Goal: Entertainment & Leisure: Consume media (video, audio)

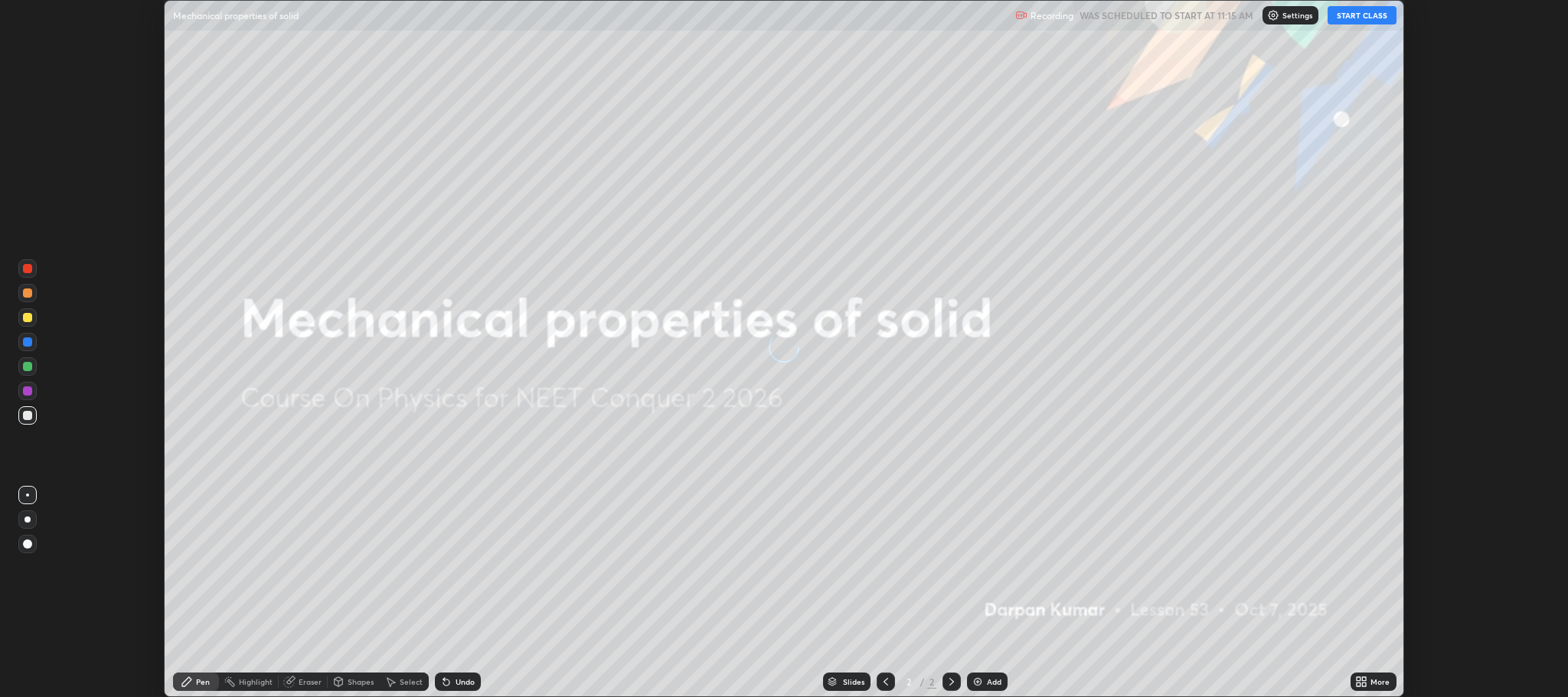
scroll to position [697, 1567]
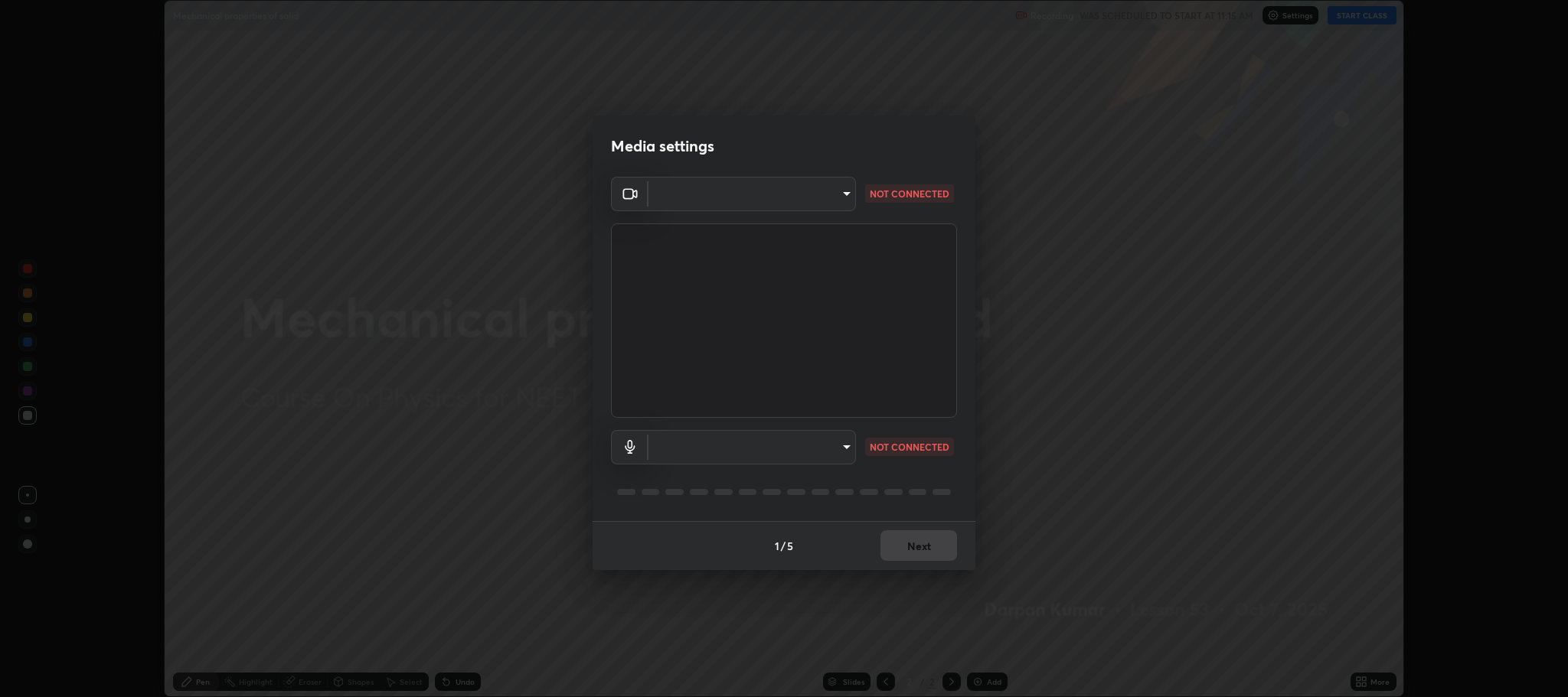
type input "c80d3bf10575ad33f4b5d1fb10ff13a26ee02380376c223a2a69b61b83159973"
click at [790, 456] on body "Erase all Mechanical properties of solid Recording WAS SCHEDULED TO START AT 11…" at bounding box center [784, 348] width 1568 height 697
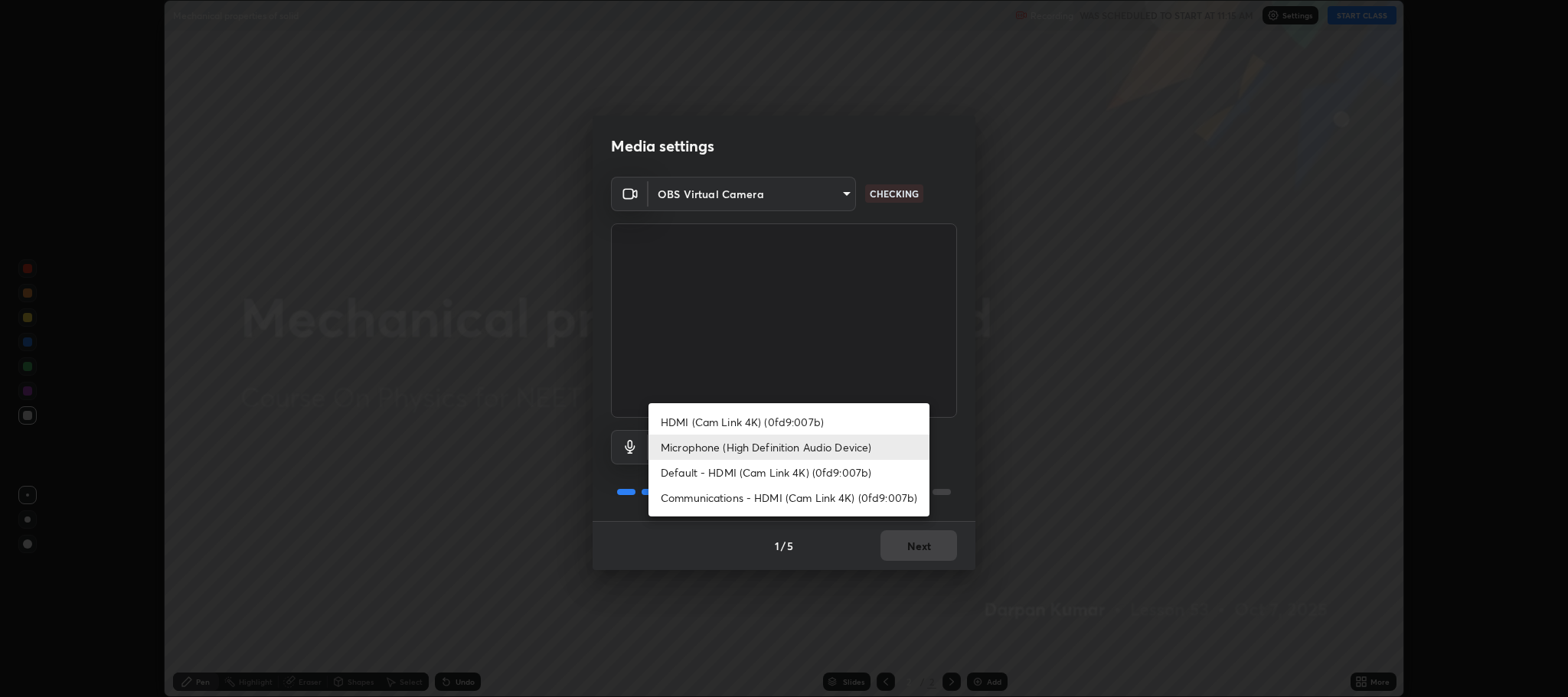
click at [707, 477] on li "Default - HDMI (Cam Link 4K) (0fd9:007b)" at bounding box center [789, 472] width 281 height 25
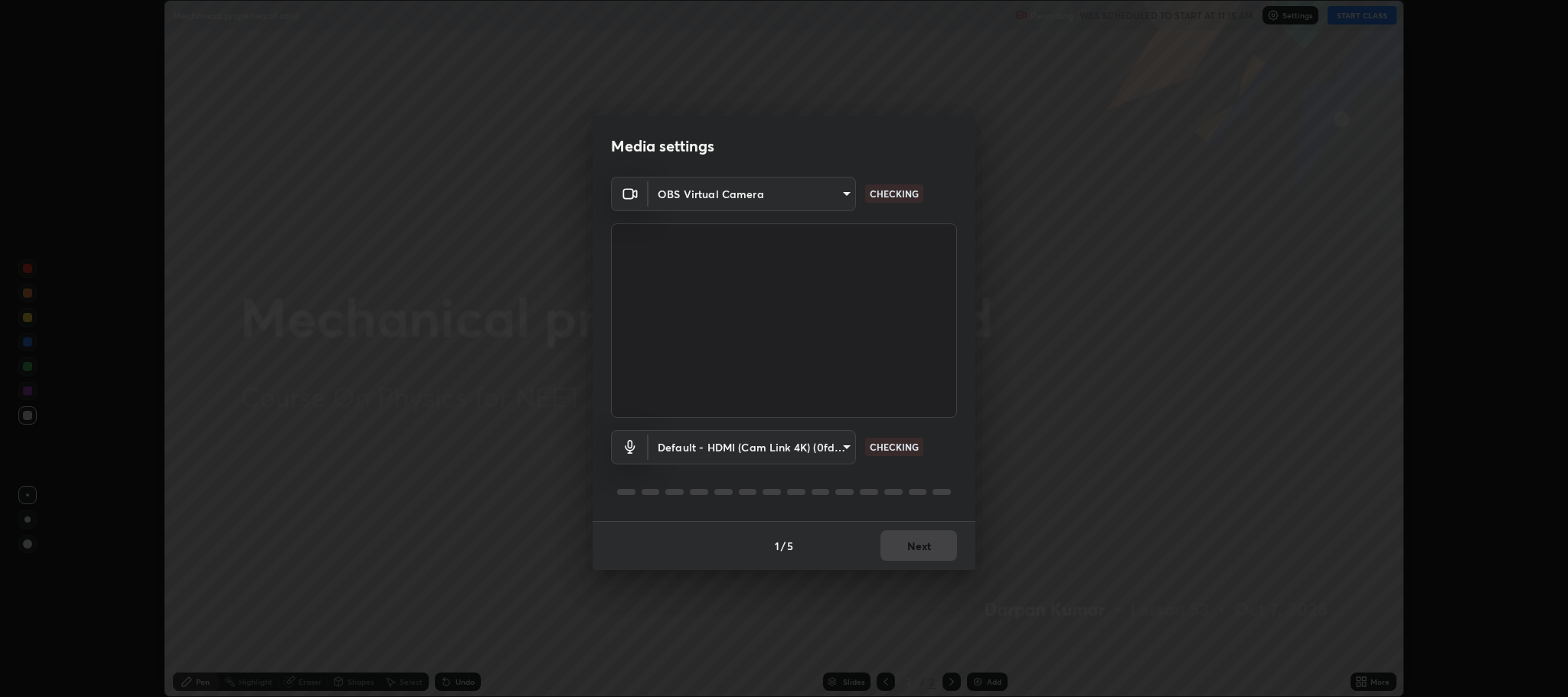
click at [696, 451] on body "Erase all Mechanical properties of solid Recording WAS SCHEDULED TO START AT 11…" at bounding box center [784, 348] width 1568 height 697
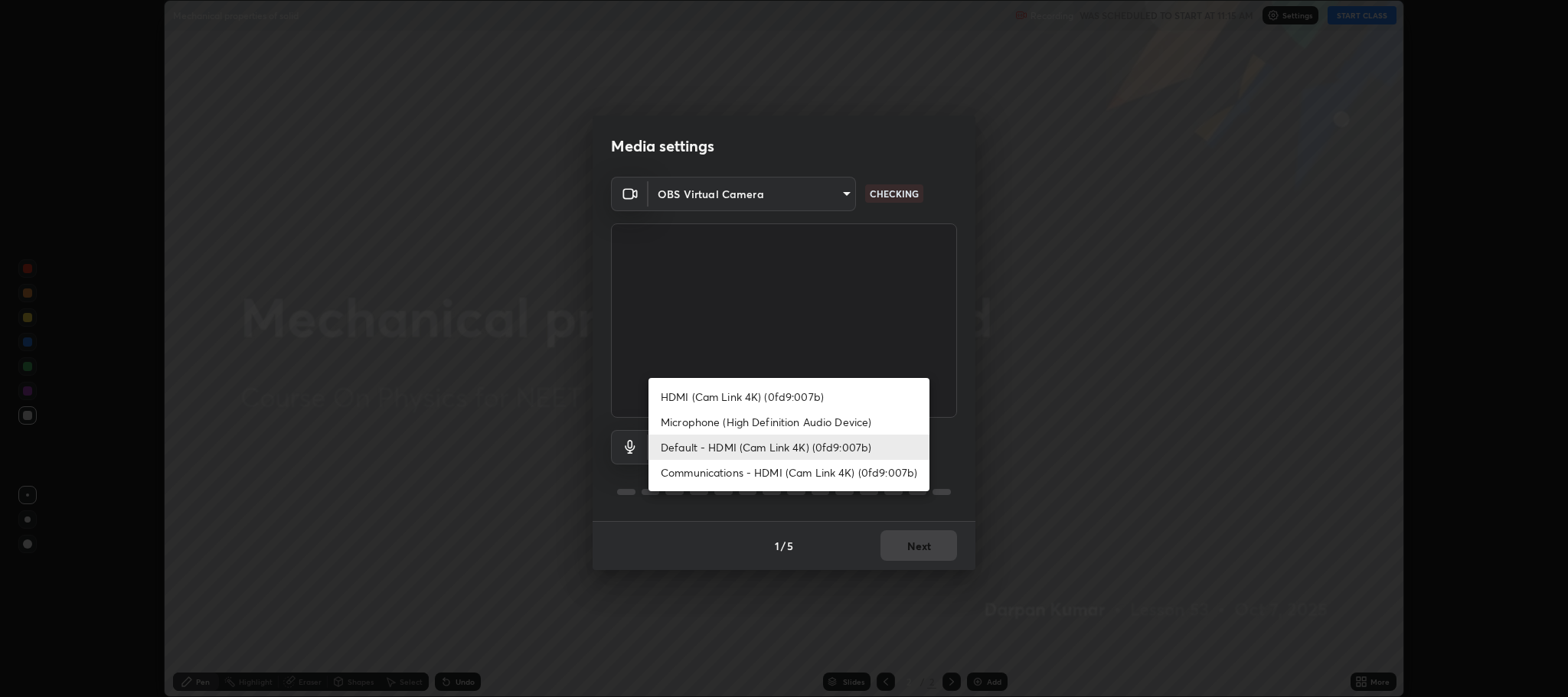
click at [692, 425] on li "Microphone (High Definition Audio Device)" at bounding box center [789, 422] width 281 height 25
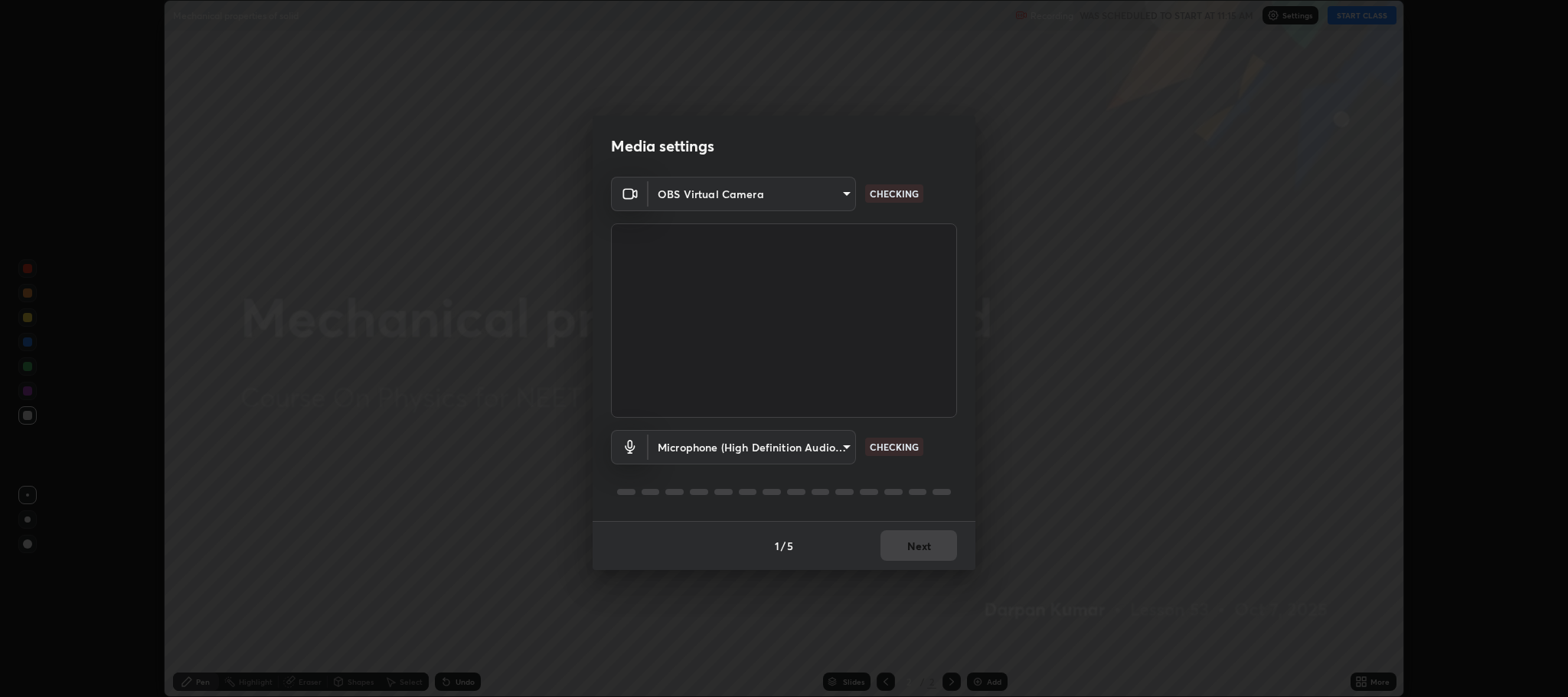
type input "5bbe942587f9b9e4ef62c7eaecf7b5b672c844e988d61fc363ec547ffeb1f441"
click at [933, 557] on button "Next" at bounding box center [918, 545] width 77 height 31
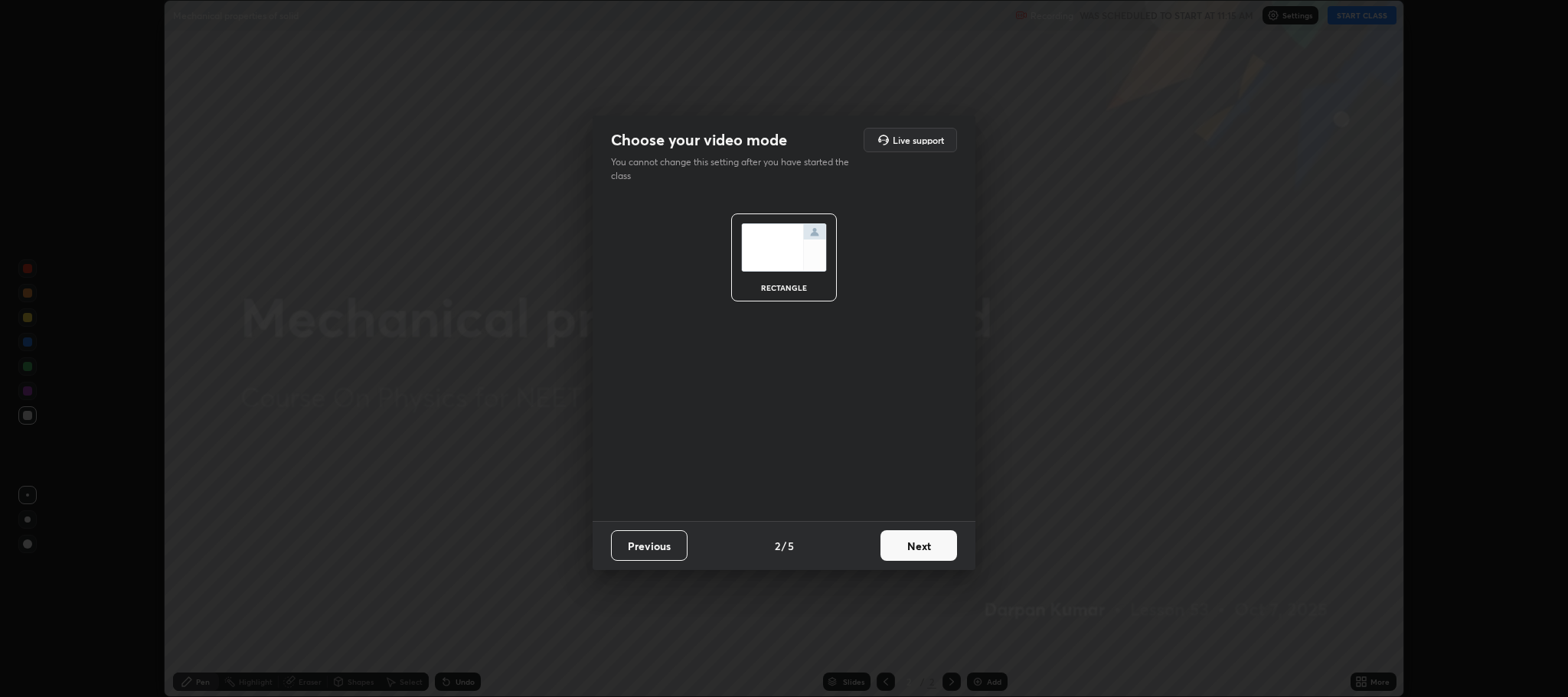
click at [935, 551] on button "Next" at bounding box center [918, 545] width 77 height 31
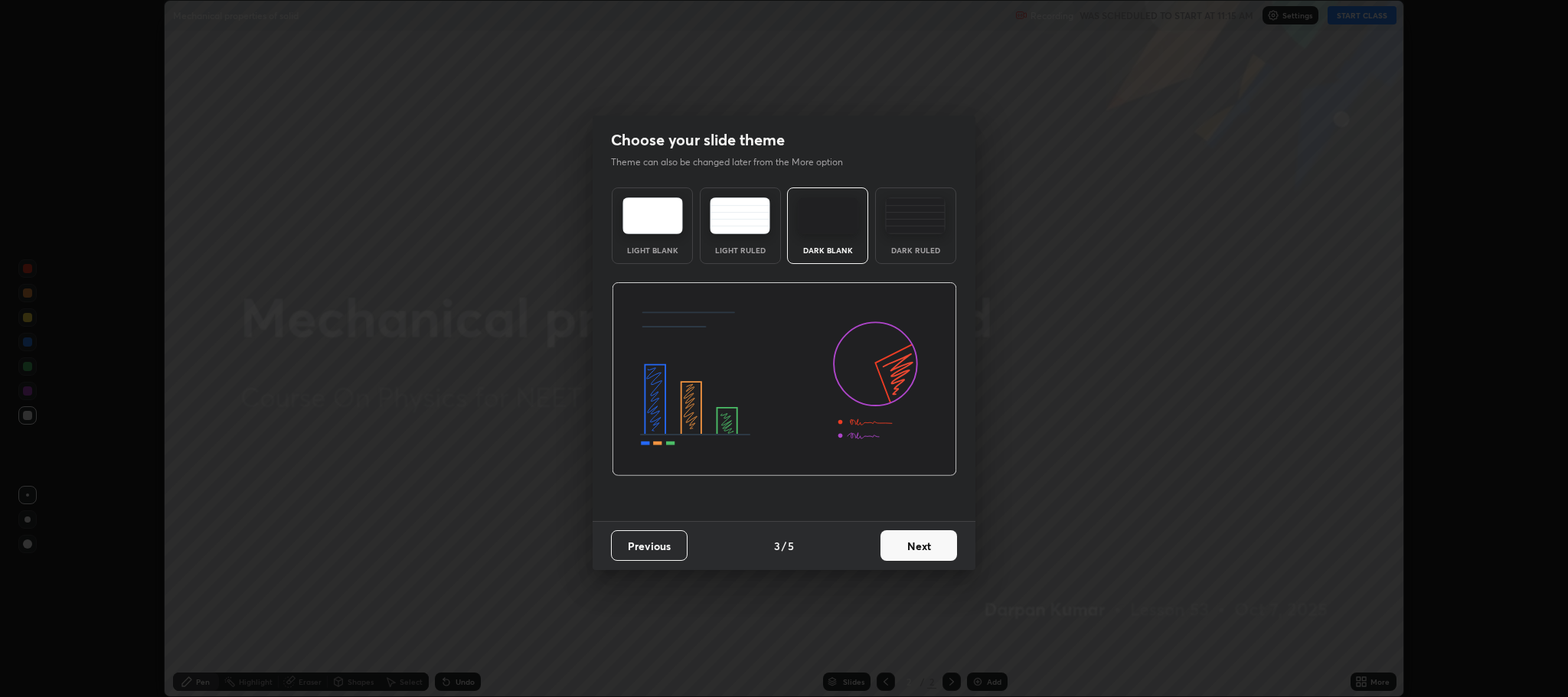
click at [938, 551] on button "Next" at bounding box center [918, 545] width 77 height 31
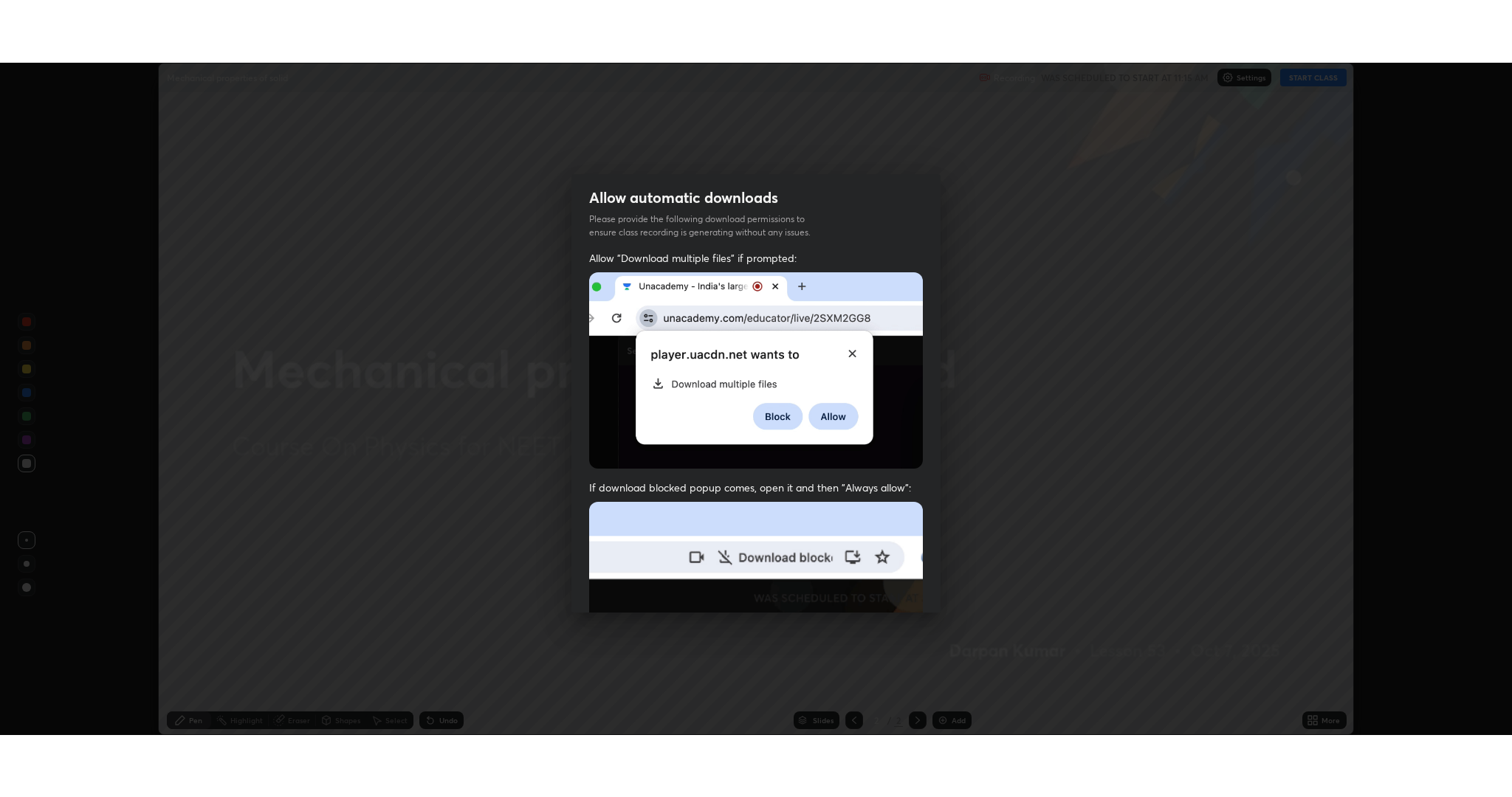
scroll to position [300, 0]
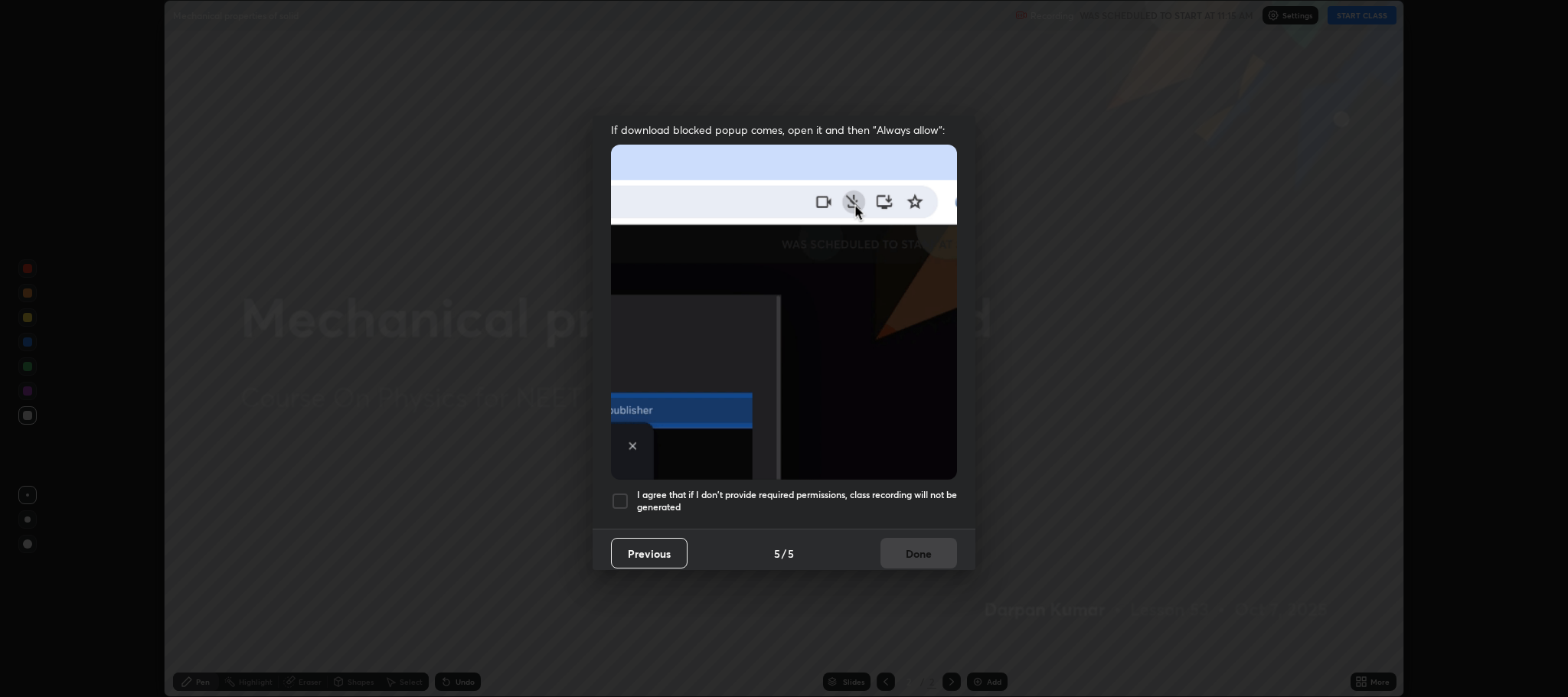
click at [914, 489] on h5 "I agree that if I don't provide required permissions, class recording will not …" at bounding box center [796, 500] width 320 height 23
click at [911, 544] on button "Done" at bounding box center [918, 553] width 77 height 31
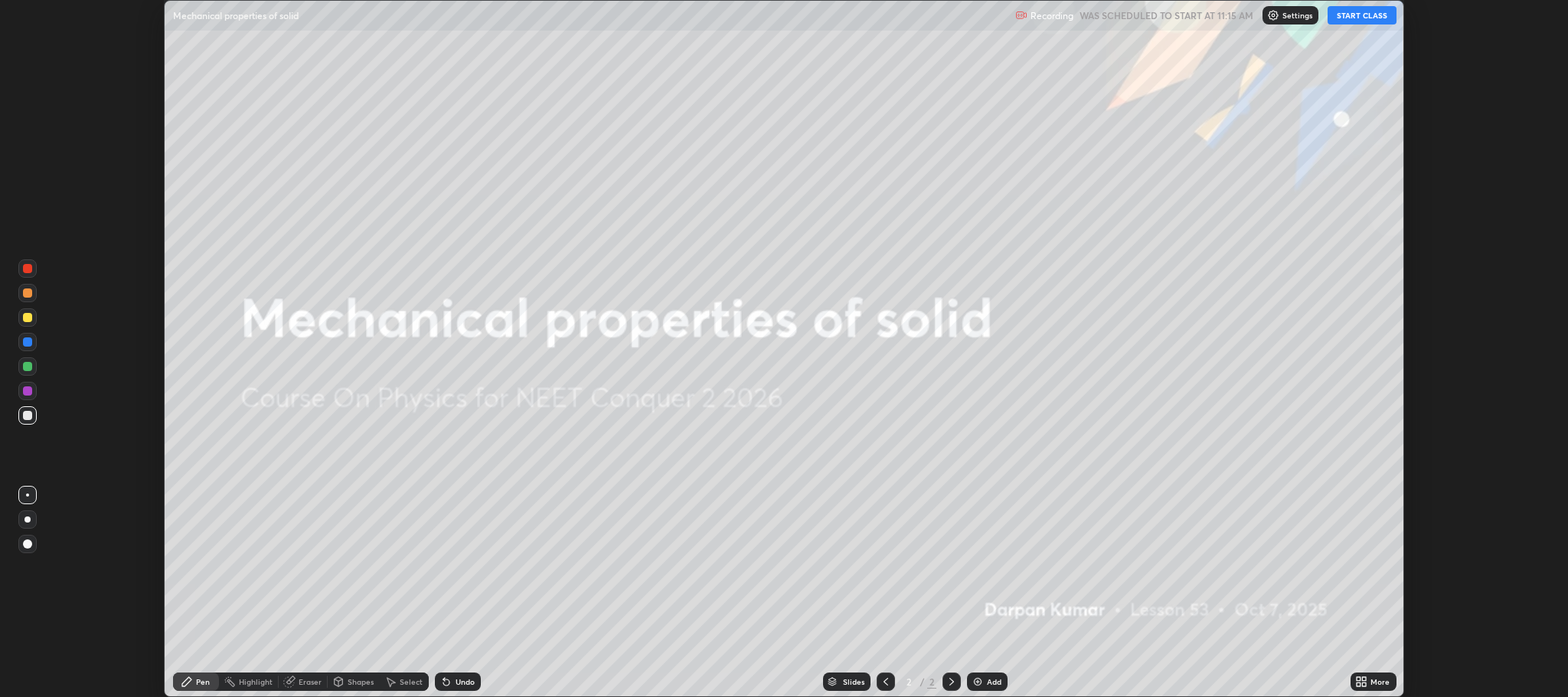
click at [1342, 13] on button "START CLASS" at bounding box center [1362, 16] width 69 height 19
click at [1359, 684] on icon at bounding box center [1358, 685] width 4 height 4
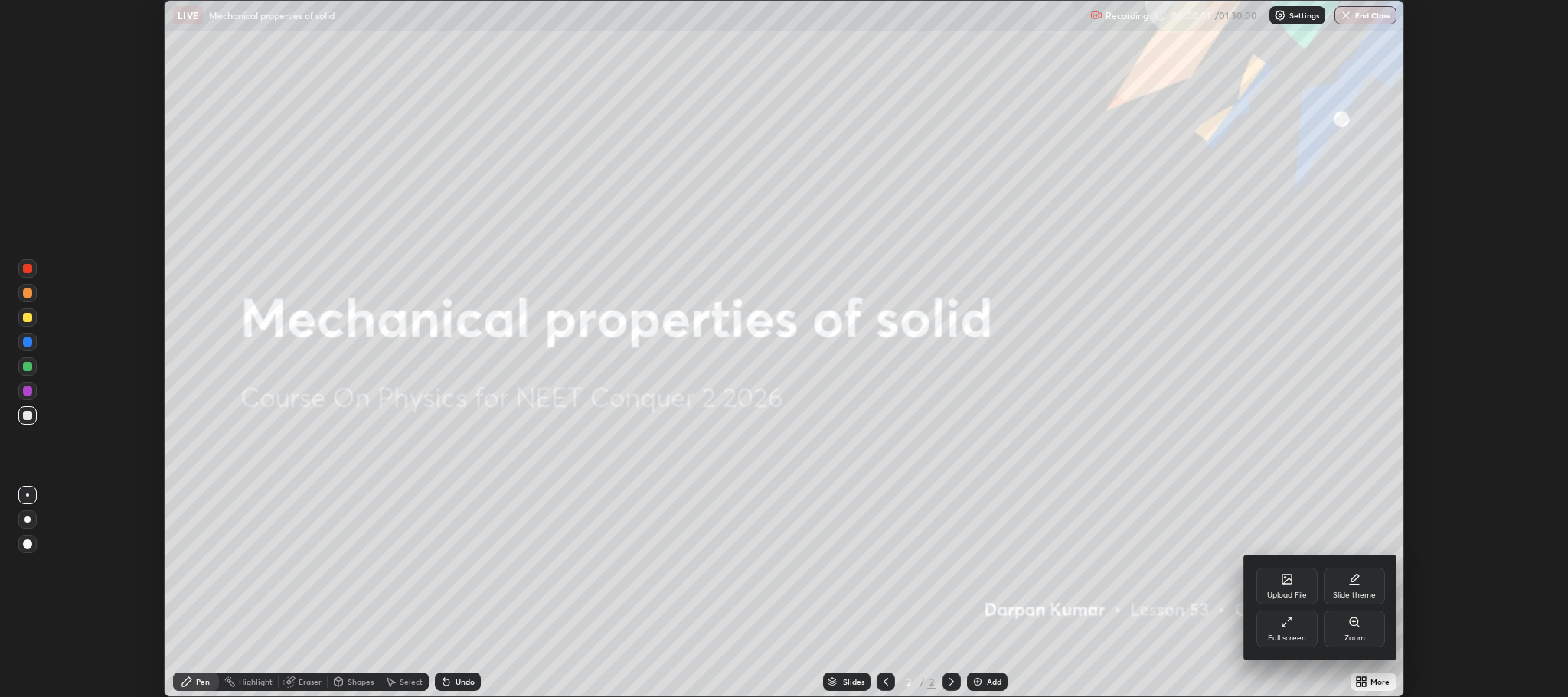
click at [1295, 634] on div "Full screen" at bounding box center [1286, 638] width 38 height 7
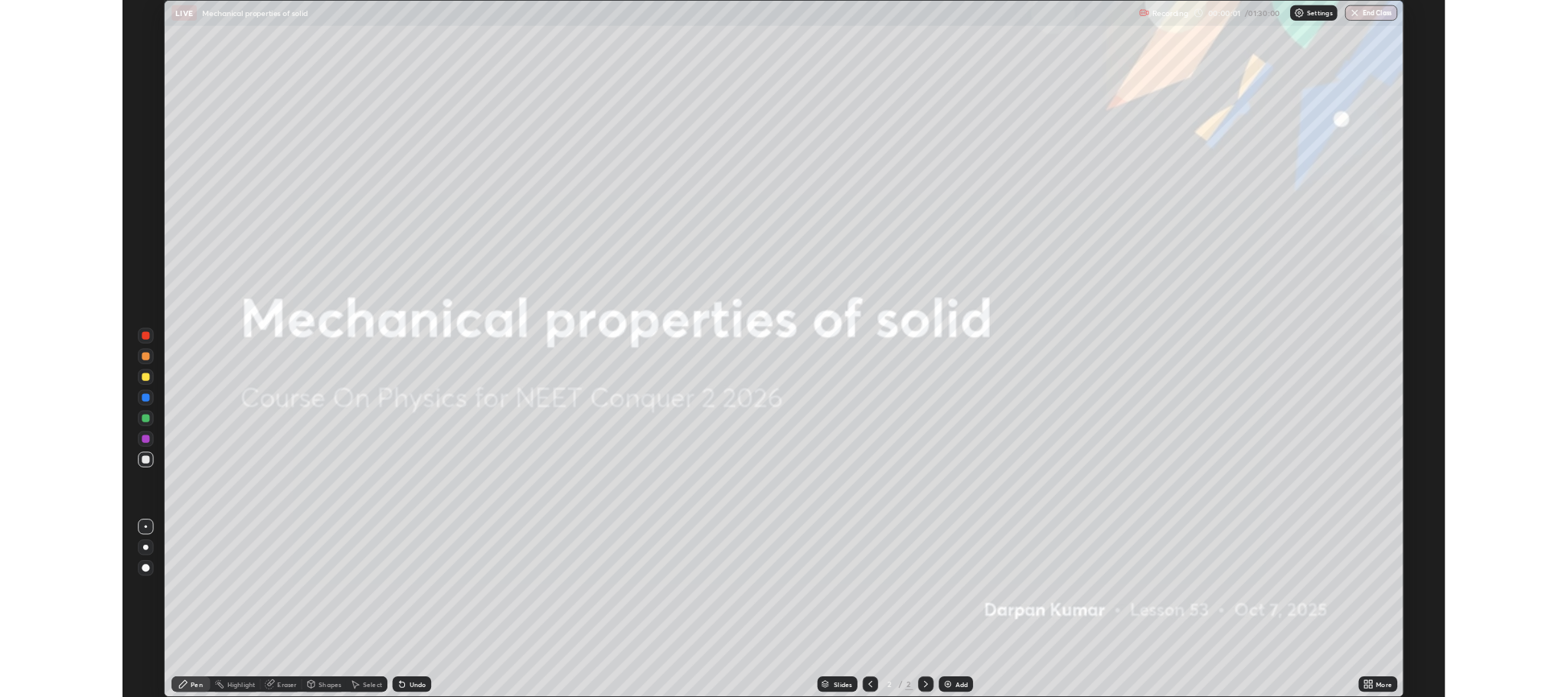
scroll to position [827, 1568]
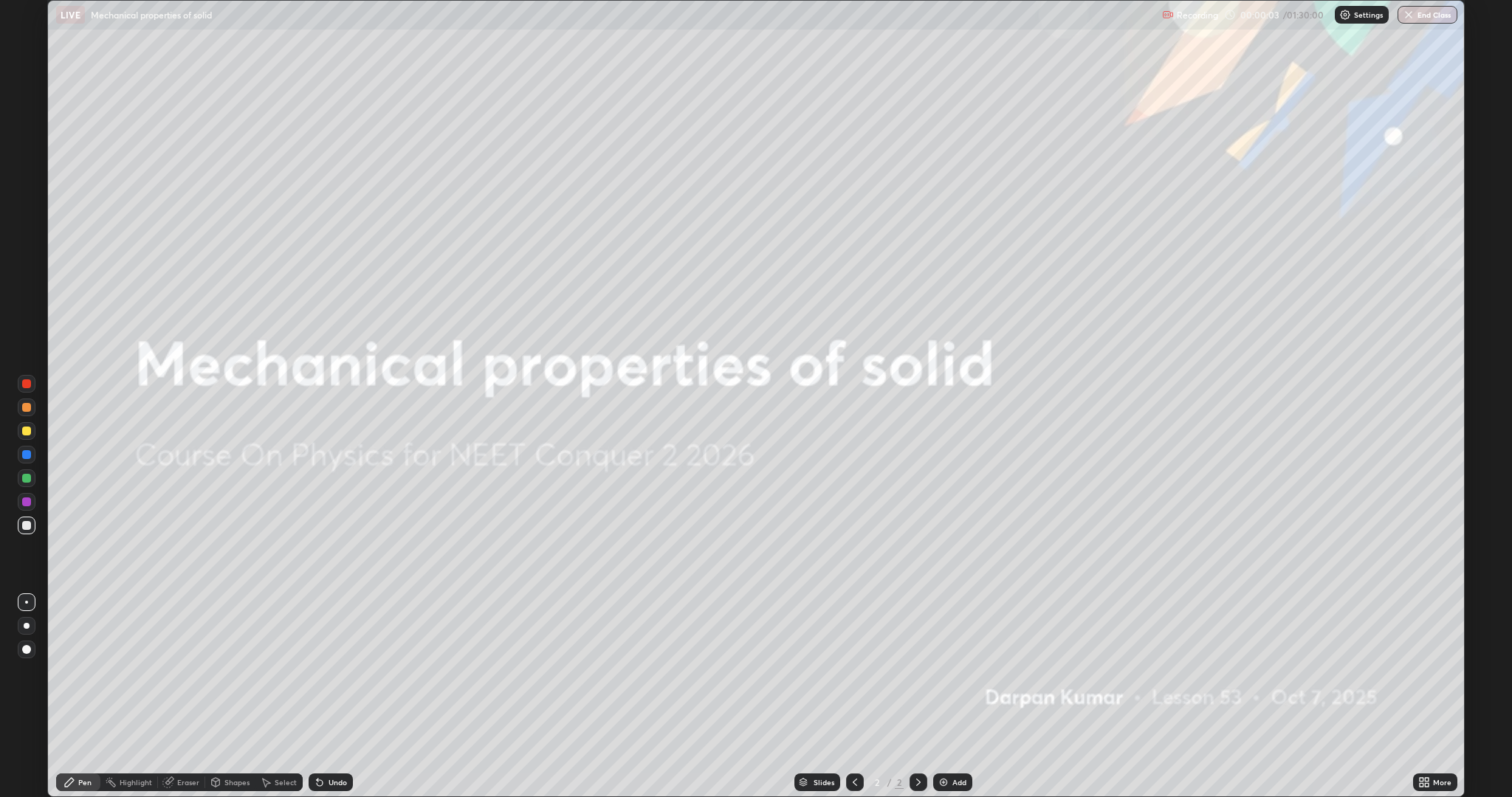
click at [945, 671] on img at bounding box center [943, 782] width 12 height 12
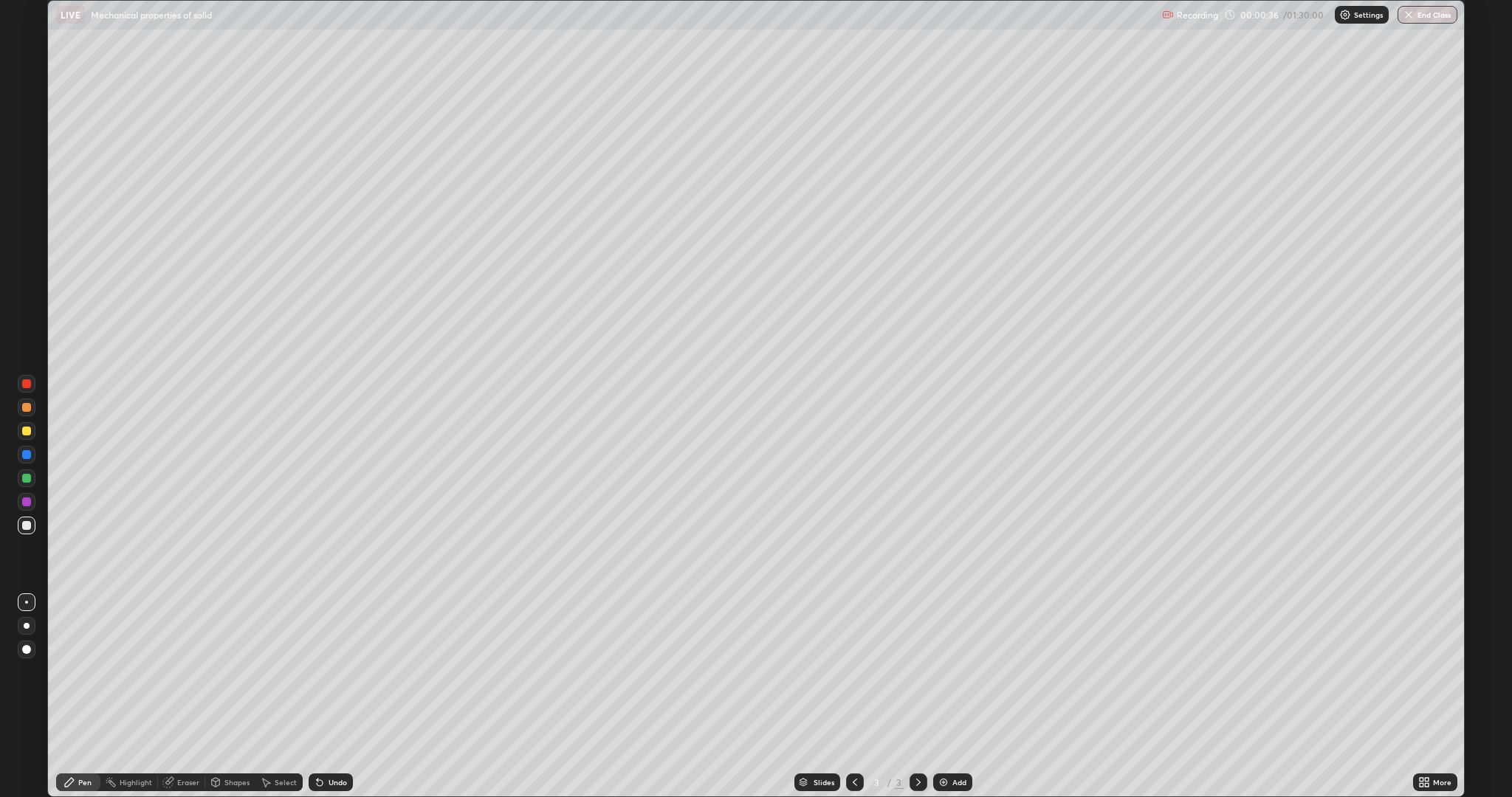
click at [29, 480] on div at bounding box center [27, 478] width 9 height 9
click at [941, 671] on img at bounding box center [943, 782] width 12 height 12
click at [27, 502] on div at bounding box center [27, 502] width 9 height 9
click at [27, 525] on div at bounding box center [27, 525] width 9 height 9
click at [25, 504] on div at bounding box center [27, 502] width 9 height 9
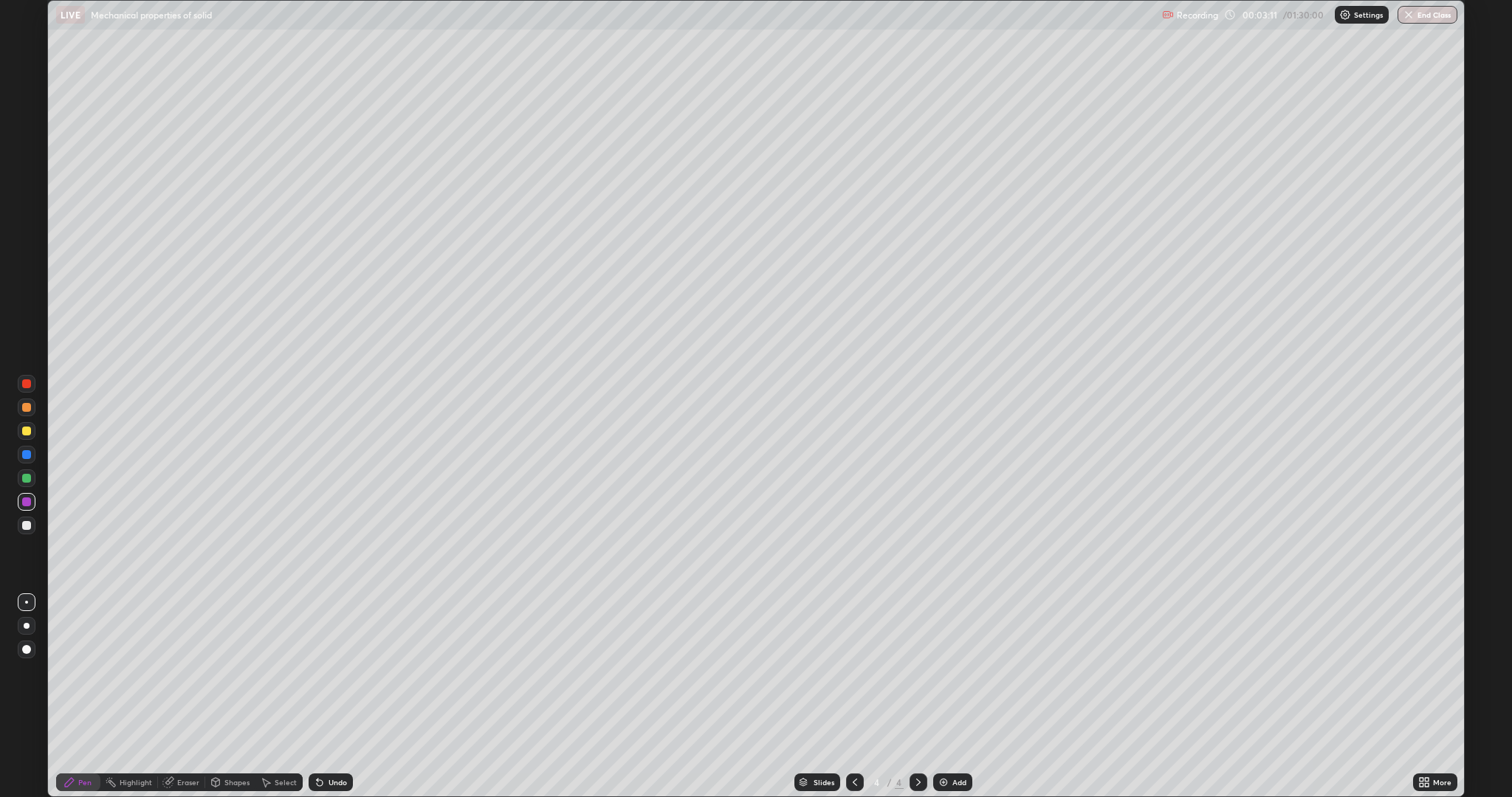
click at [26, 478] on div at bounding box center [27, 478] width 9 height 9
click at [321, 671] on icon at bounding box center [320, 782] width 12 height 12
click at [318, 671] on icon at bounding box center [320, 783] width 6 height 6
click at [328, 671] on div "Undo" at bounding box center [338, 782] width 19 height 7
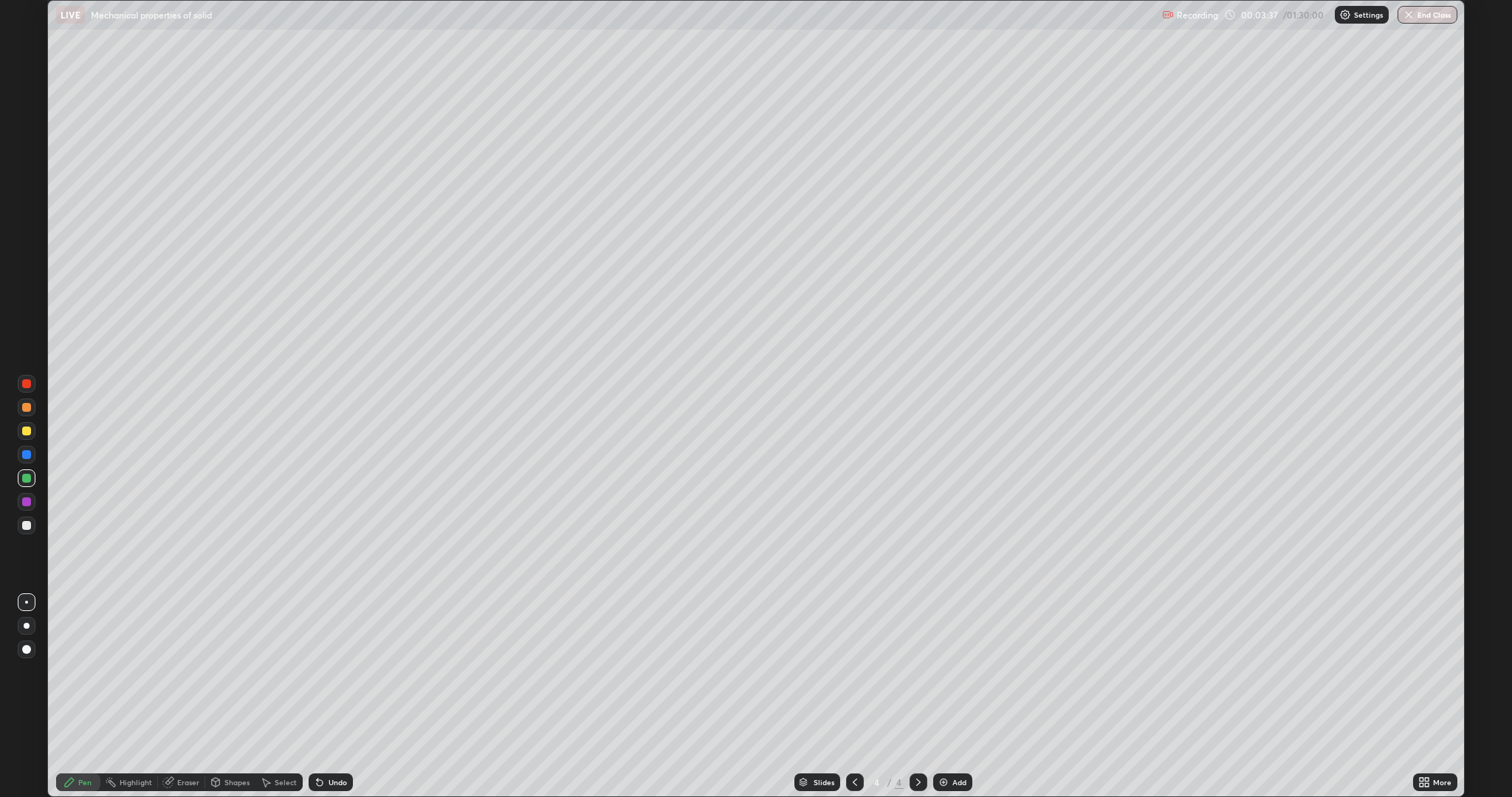
click at [331, 671] on div "Undo" at bounding box center [338, 782] width 19 height 7
click at [333, 671] on div "Undo" at bounding box center [338, 782] width 19 height 7
click at [327, 671] on div "Undo" at bounding box center [330, 782] width 44 height 18
click at [191, 671] on div "Eraser" at bounding box center [188, 782] width 22 height 7
click at [68, 671] on icon at bounding box center [69, 782] width 9 height 9
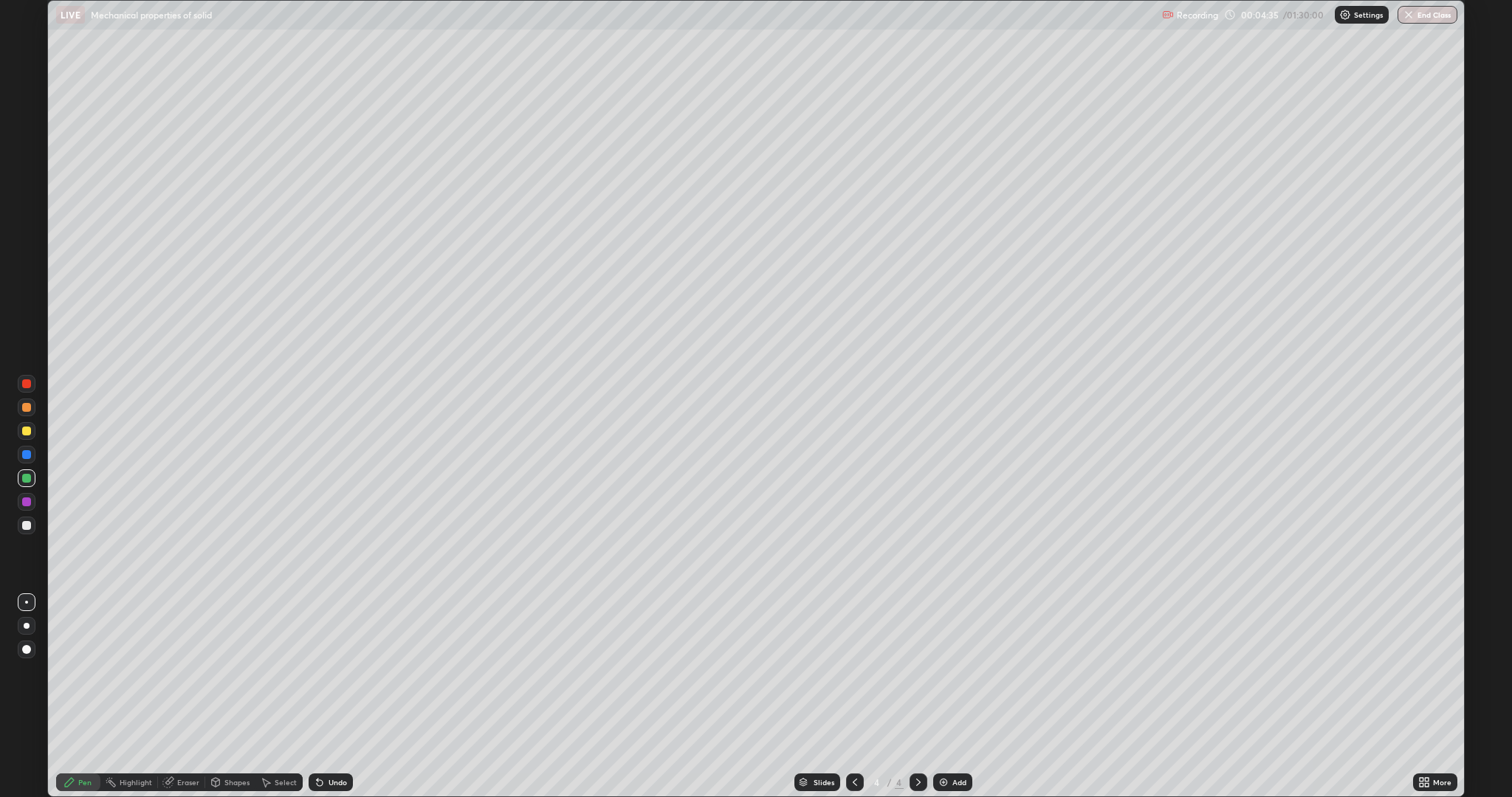
click at [27, 431] on div at bounding box center [27, 431] width 9 height 9
click at [958, 671] on div "Add" at bounding box center [959, 782] width 14 height 7
click at [27, 502] on div at bounding box center [27, 502] width 9 height 9
click at [29, 505] on div at bounding box center [27, 502] width 9 height 9
click at [22, 411] on div at bounding box center [27, 407] width 18 height 18
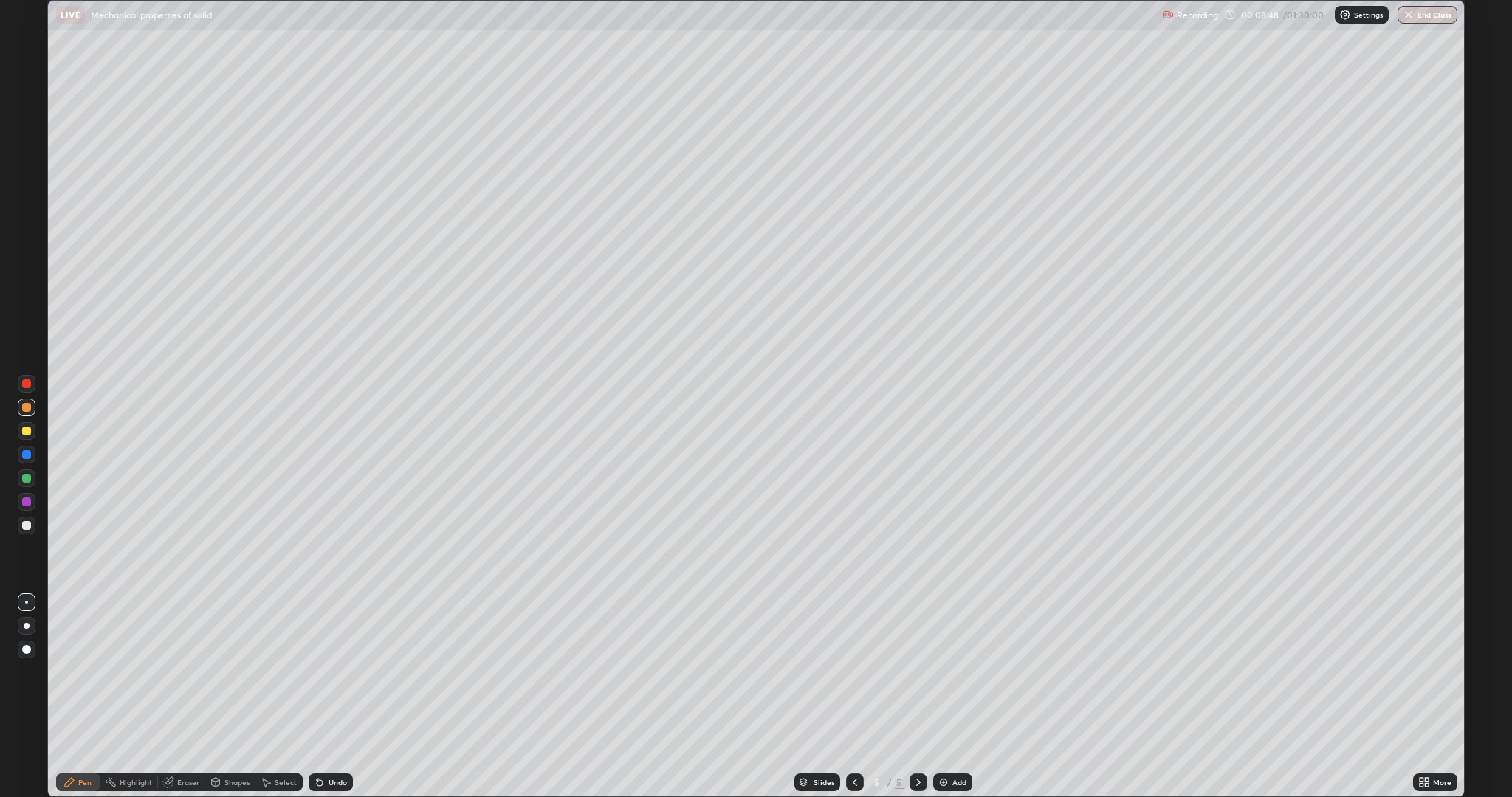
click at [330, 671] on div "Undo" at bounding box center [338, 782] width 19 height 7
click at [941, 671] on img at bounding box center [943, 782] width 12 height 12
click at [27, 505] on div at bounding box center [27, 502] width 9 height 9
click at [27, 525] on div at bounding box center [27, 525] width 9 height 9
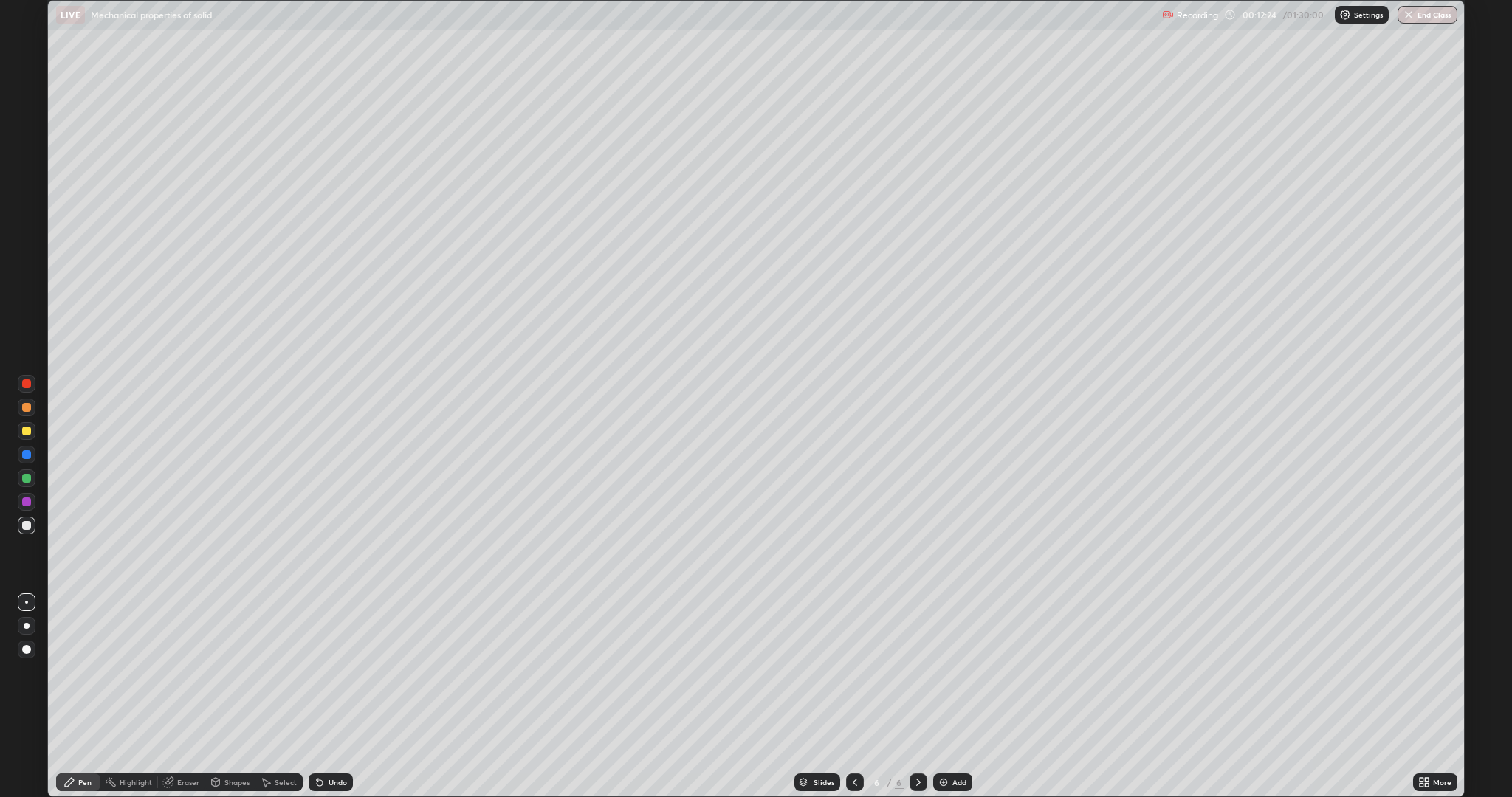
click at [27, 478] on div at bounding box center [27, 478] width 9 height 9
click at [25, 527] on div at bounding box center [27, 525] width 9 height 9
click at [948, 671] on img at bounding box center [943, 782] width 12 height 12
click at [30, 498] on div at bounding box center [27, 502] width 9 height 9
click at [27, 478] on div at bounding box center [27, 478] width 9 height 9
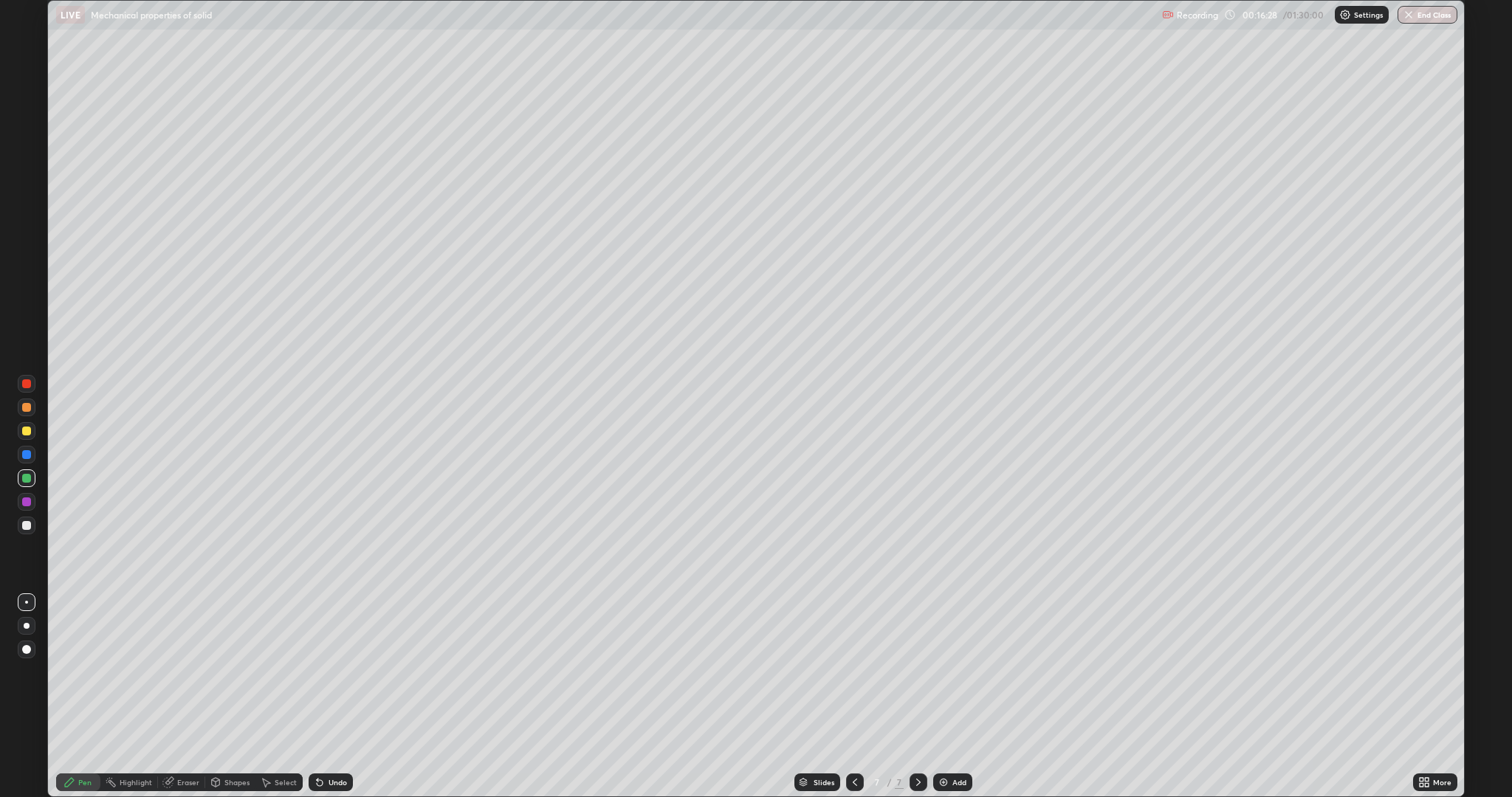
click at [335, 671] on div "Undo" at bounding box center [338, 782] width 19 height 7
click at [24, 528] on div at bounding box center [27, 525] width 9 height 9
click at [327, 671] on div "Undo" at bounding box center [330, 782] width 44 height 18
click at [949, 671] on div "Add" at bounding box center [952, 782] width 39 height 18
click at [324, 671] on div "Undo" at bounding box center [330, 782] width 44 height 18
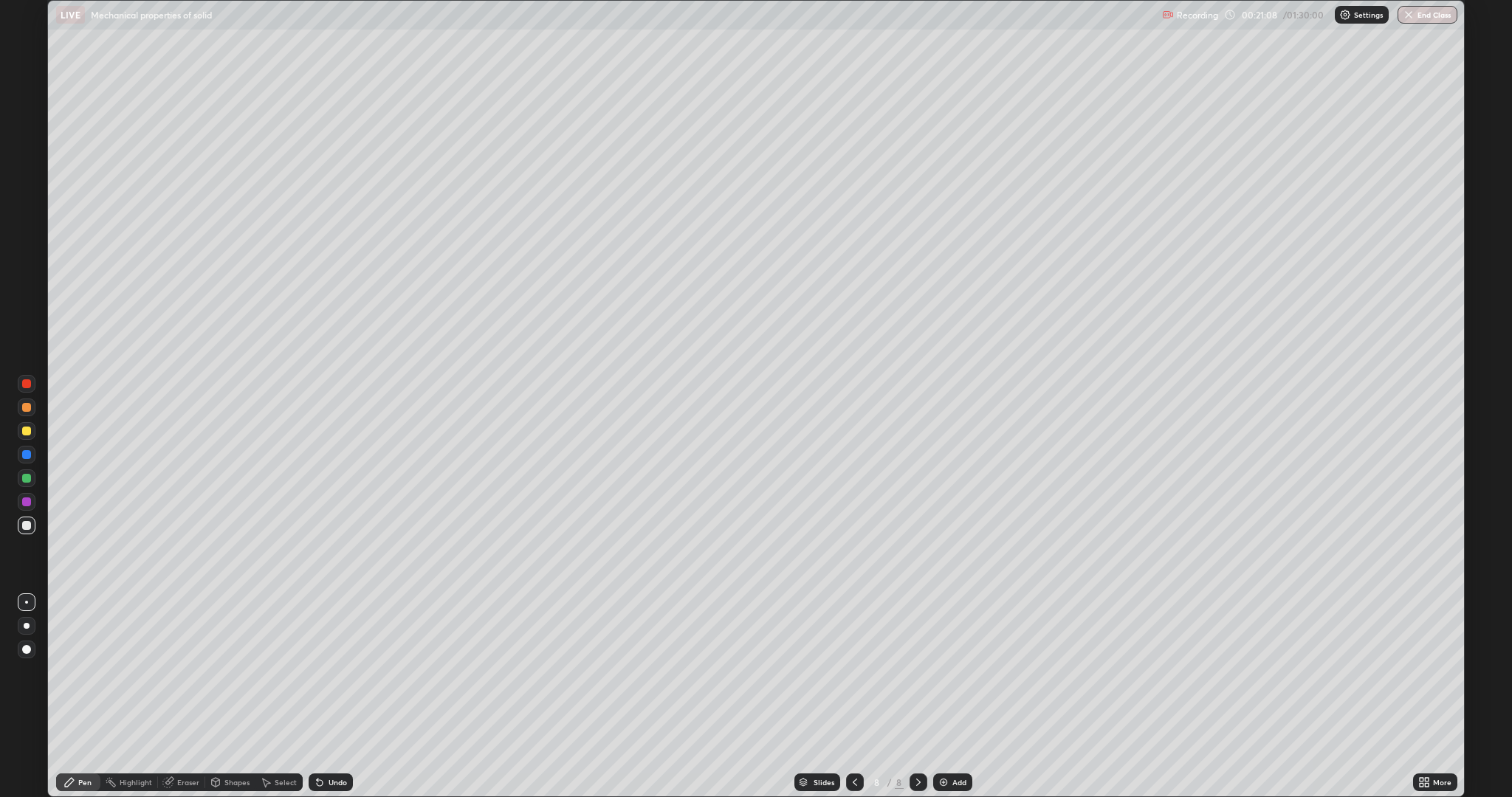
click at [22, 500] on div at bounding box center [27, 502] width 18 height 18
click at [338, 671] on div "Undo" at bounding box center [330, 782] width 44 height 18
click at [339, 671] on div "Undo" at bounding box center [338, 782] width 19 height 7
click at [342, 671] on div "Undo" at bounding box center [330, 782] width 44 height 18
click at [344, 671] on div "Undo" at bounding box center [338, 782] width 19 height 7
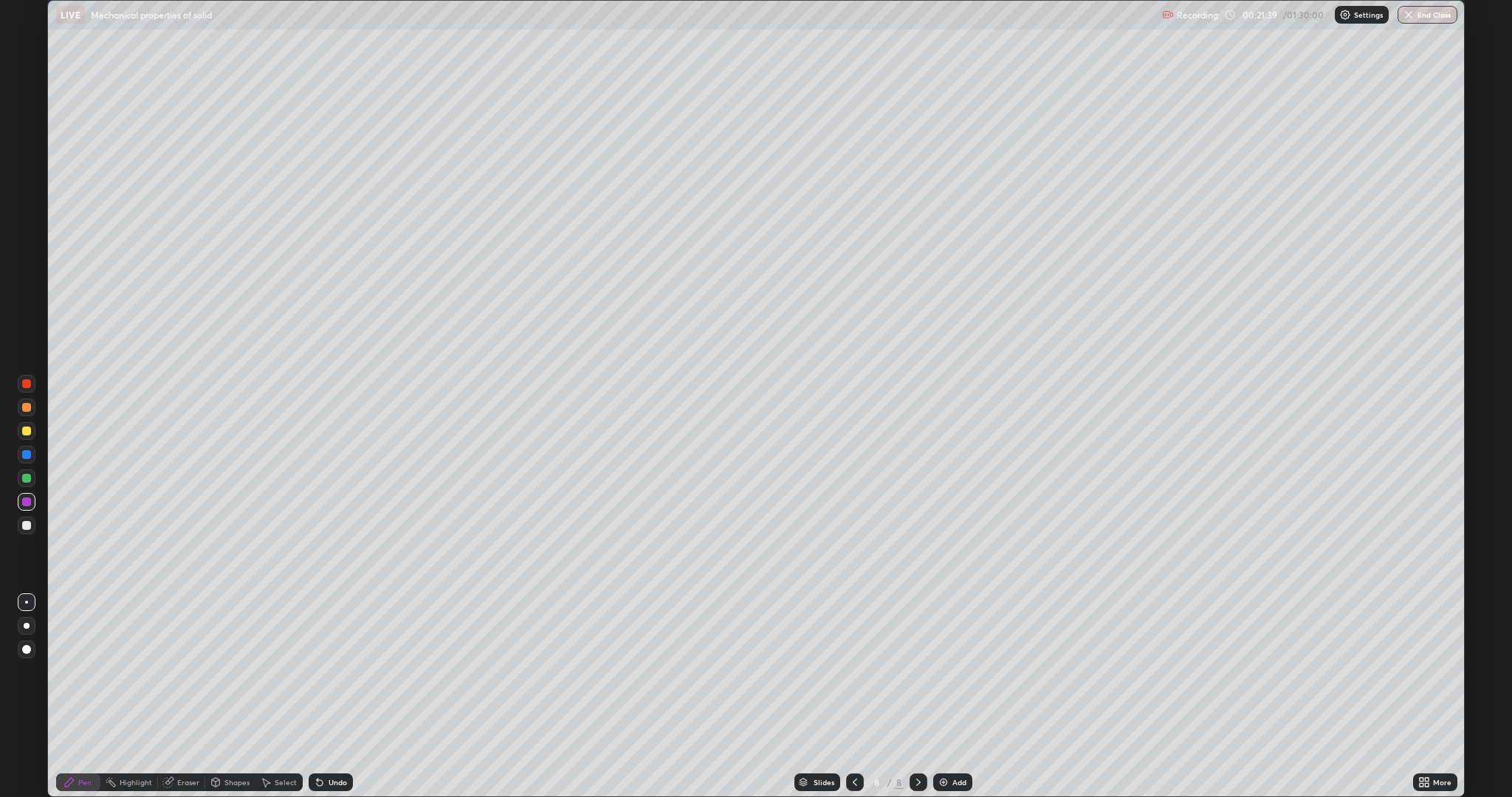
click at [348, 671] on div "Undo" at bounding box center [330, 782] width 44 height 18
click at [349, 671] on div "Undo" at bounding box center [330, 782] width 44 height 18
click at [344, 671] on div "Undo" at bounding box center [330, 782] width 44 height 18
click at [1421, 671] on div "LIVE Mechanical properties of solid Recording 00:21:45 / 01:30:00 Settings End …" at bounding box center [756, 398] width 1512 height 797
click at [1425, 671] on div "More" at bounding box center [1435, 782] width 44 height 18
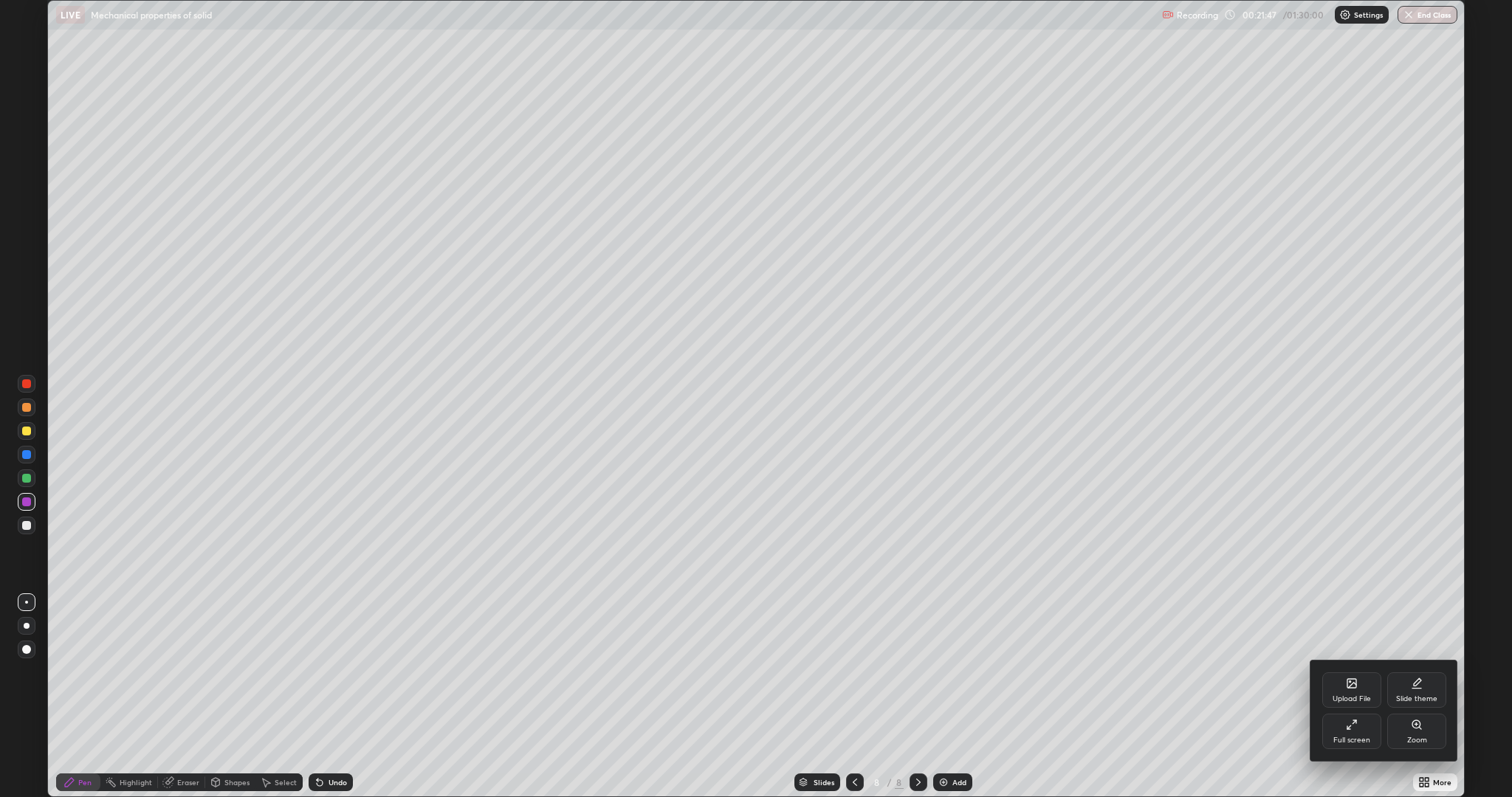
click at [1349, 671] on div "Full screen" at bounding box center [1352, 730] width 59 height 35
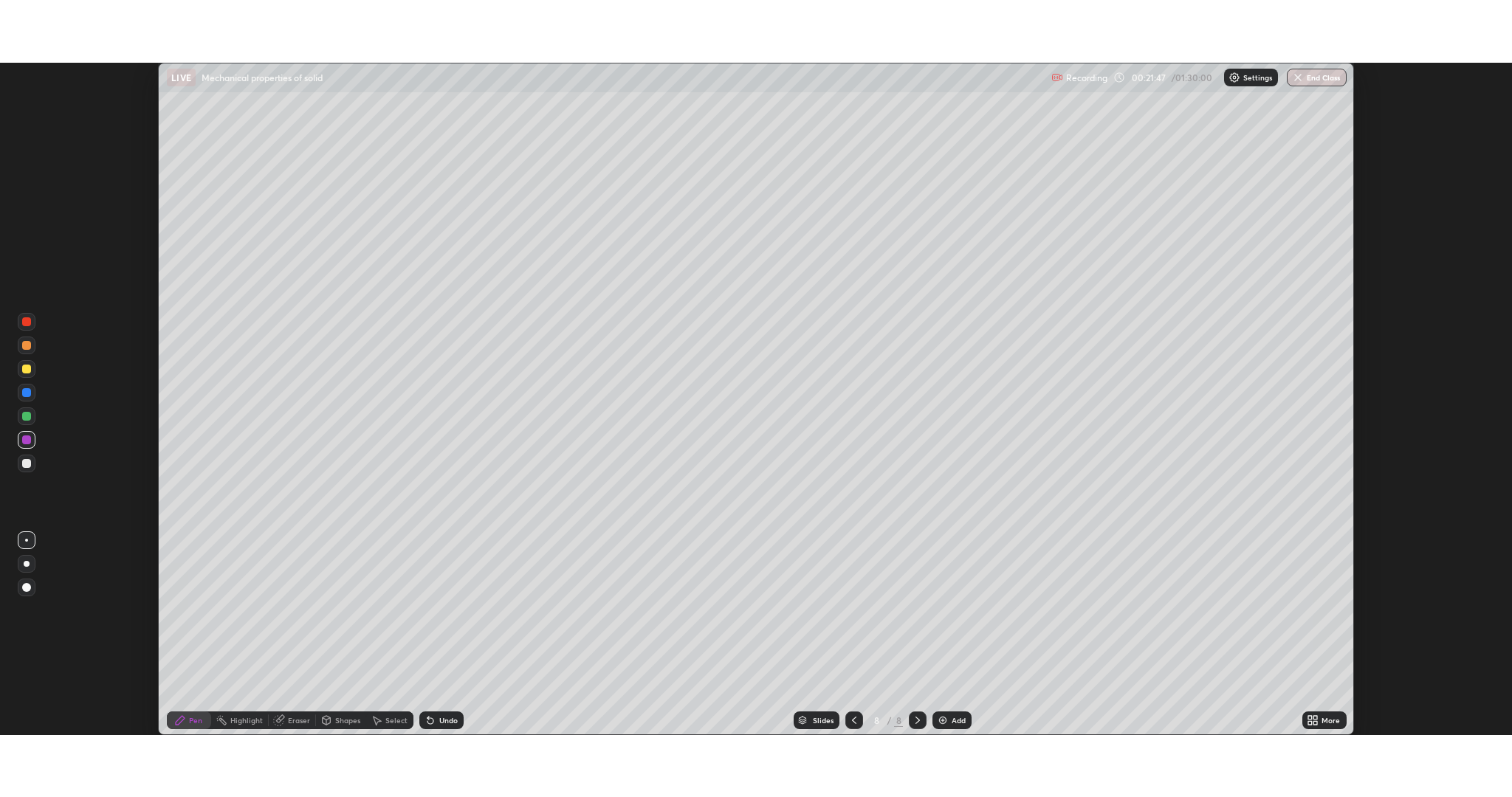
scroll to position [73098, 72296]
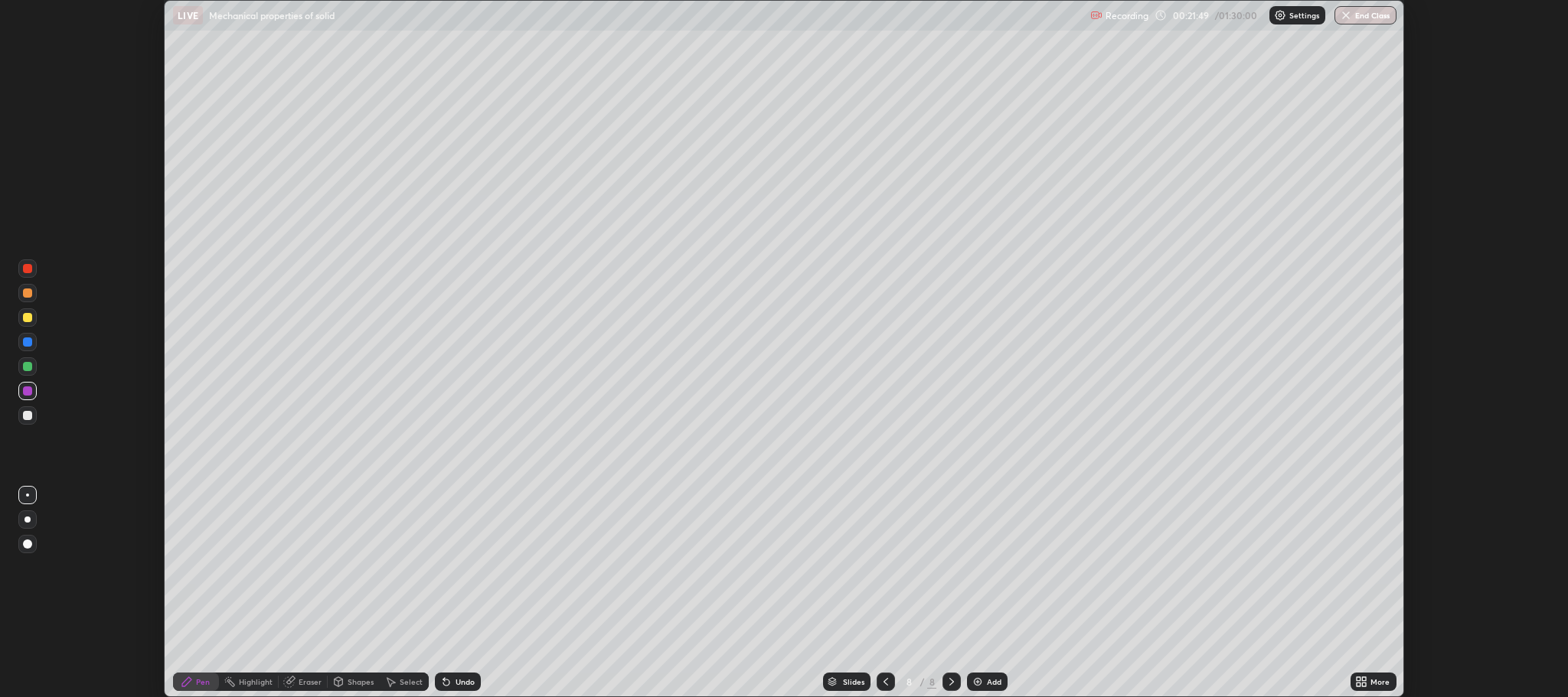
click at [1359, 683] on icon at bounding box center [1358, 685] width 4 height 4
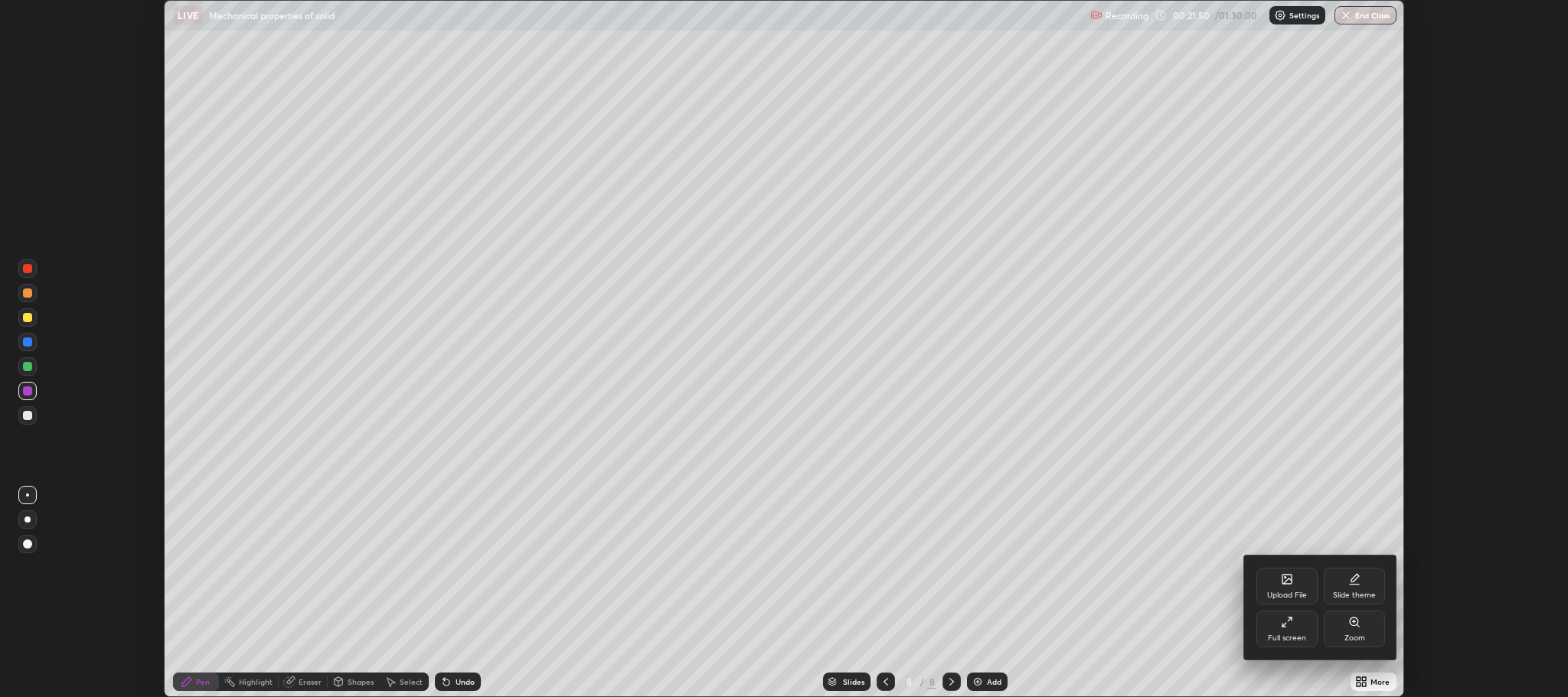
click at [1278, 624] on div "Full screen" at bounding box center [1287, 628] width 62 height 36
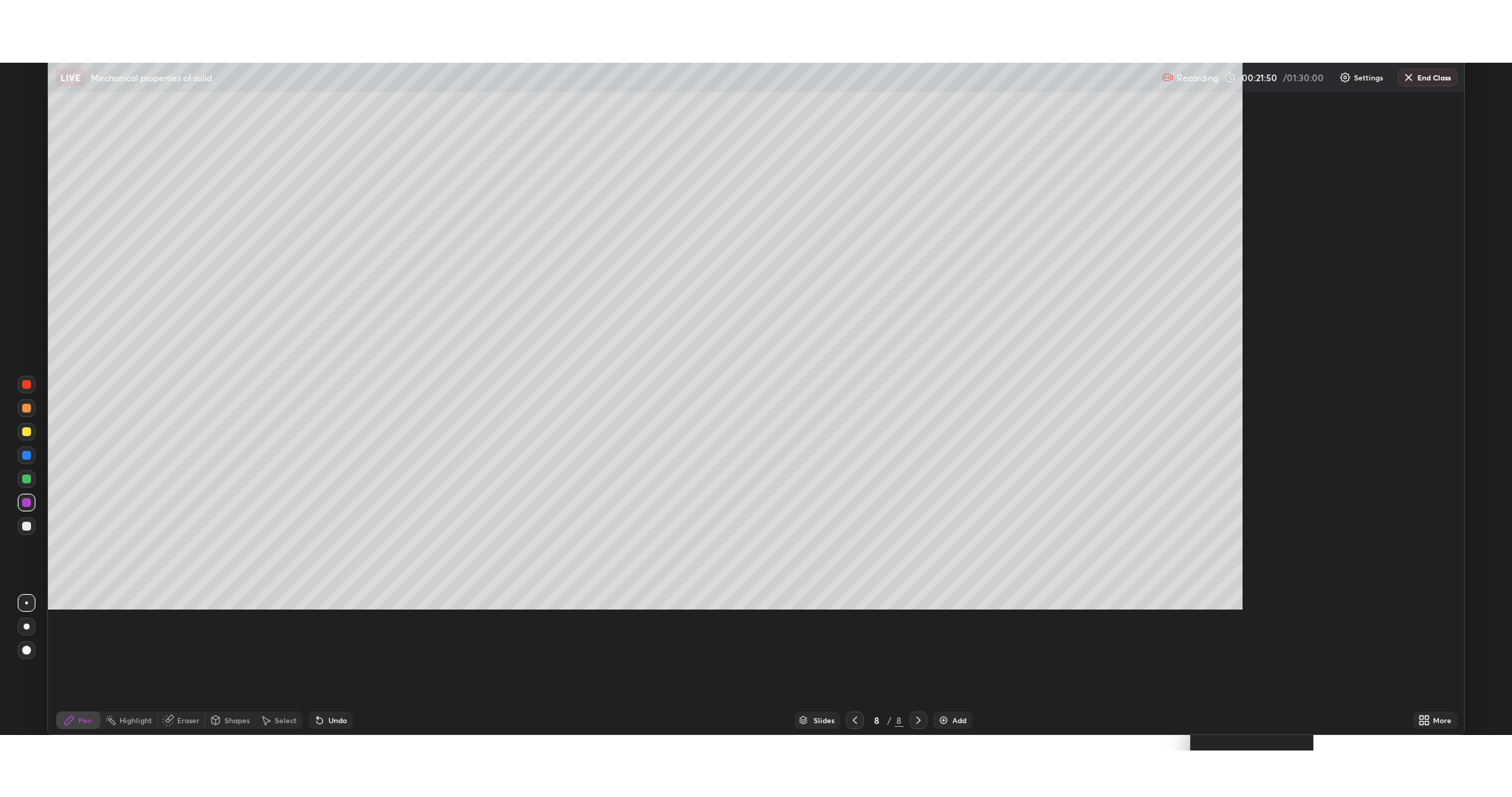
scroll to position [797, 1512]
